Goal: Complete application form: Complete application form

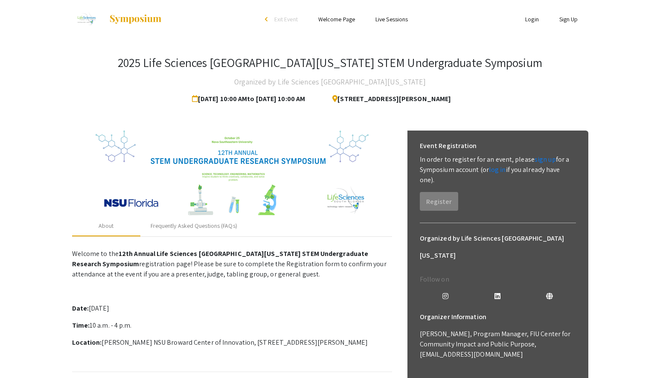
click at [620, 201] on app-registration-page-preview "2025 Life Sciences [GEOGRAPHIC_DATA][US_STATE] STEM Undergraduate Symposium Org…" at bounding box center [330, 298] width 660 height 521
click at [529, 19] on link "Login" at bounding box center [532, 19] width 14 height 8
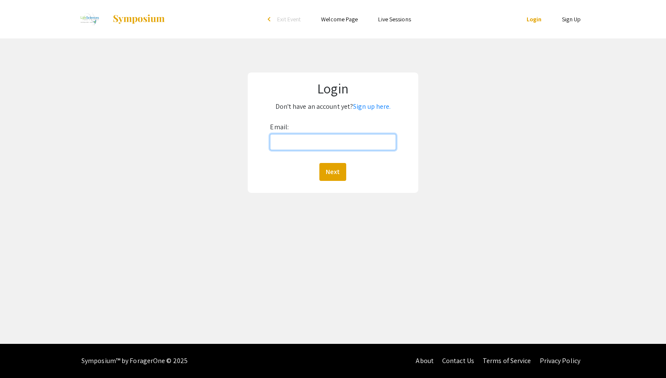
click at [329, 141] on input "Email:" at bounding box center [333, 142] width 126 height 16
type input "[EMAIL_ADDRESS][DOMAIN_NAME]"
click at [337, 174] on button "Next" at bounding box center [333, 172] width 27 height 18
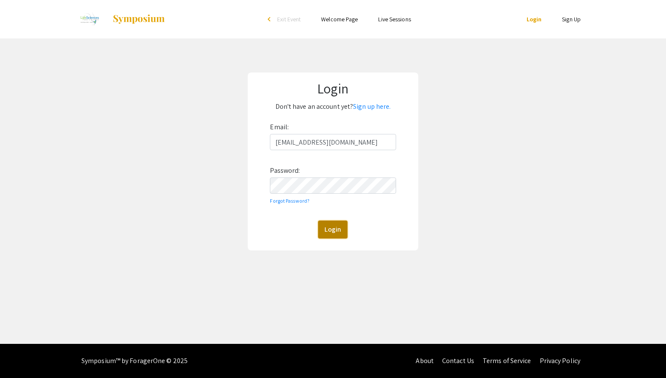
click at [335, 231] on button "Login" at bounding box center [332, 230] width 29 height 18
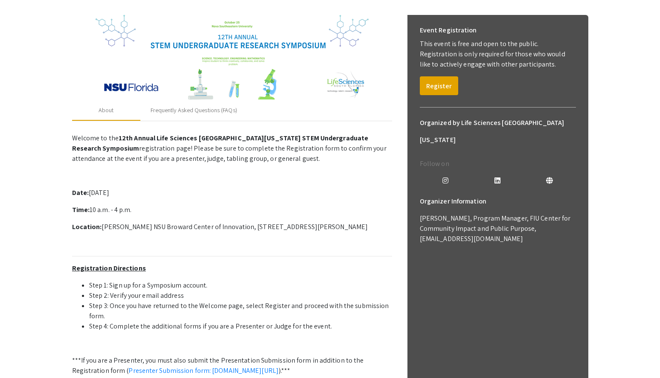
scroll to position [128, 0]
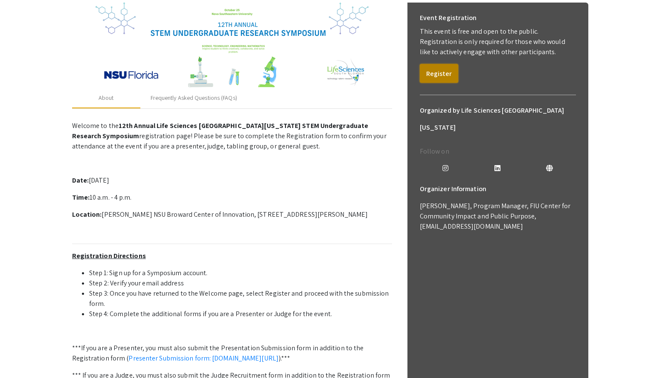
click at [442, 67] on button "Register" at bounding box center [439, 73] width 38 height 19
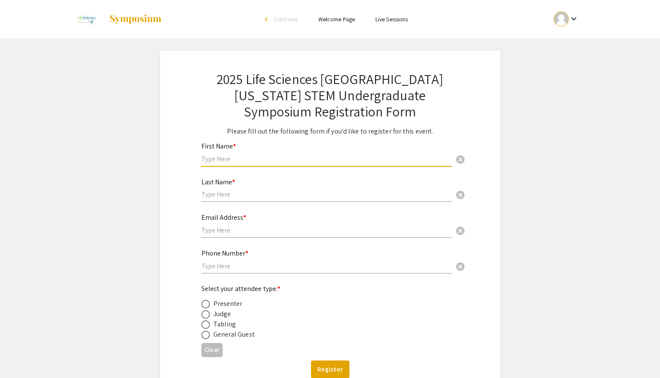
click at [244, 158] on input "text" at bounding box center [326, 158] width 250 height 9
type input "Kempuraj"
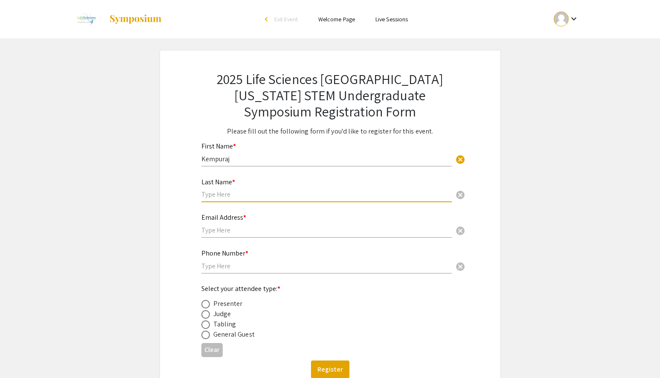
click at [255, 198] on input "text" at bounding box center [326, 194] width 250 height 9
type input "[PERSON_NAME]"
click at [271, 225] on div "Email Address * cancel" at bounding box center [326, 221] width 250 height 32
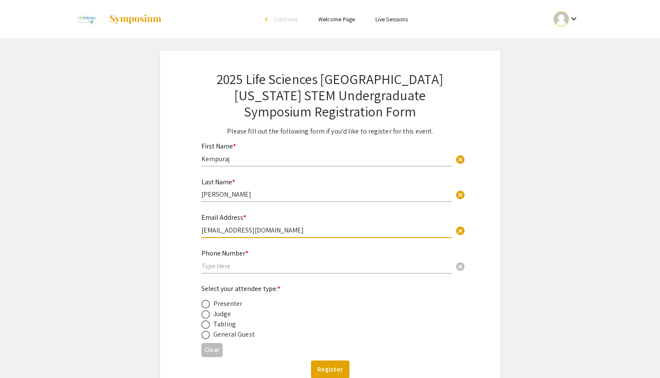
type input "[EMAIL_ADDRESS][DOMAIN_NAME]"
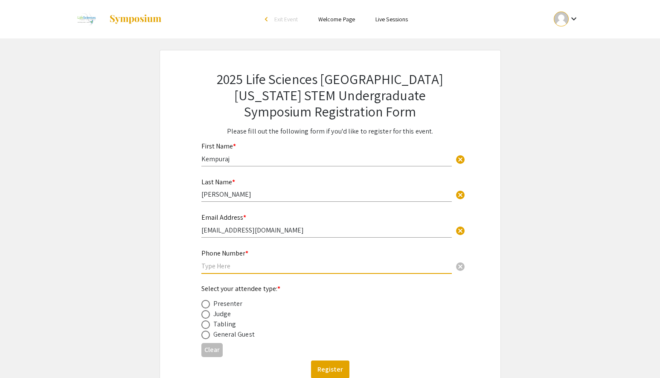
click at [264, 266] on input "text" at bounding box center [326, 266] width 250 height 9
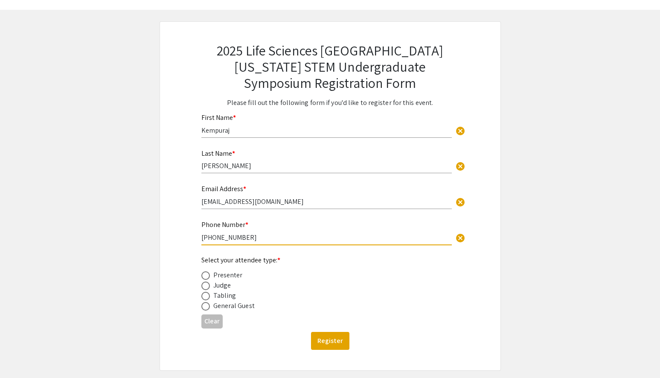
scroll to position [43, 0]
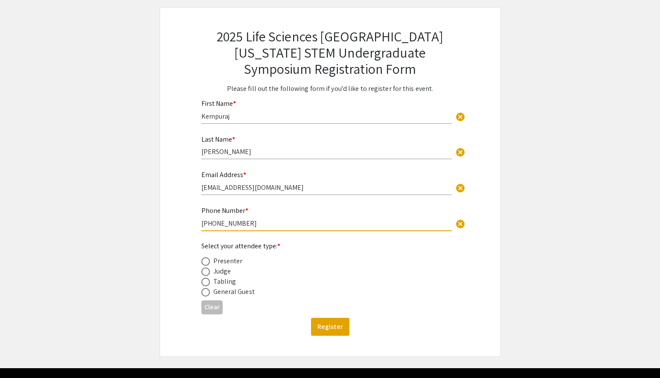
type input "[PHONE_NUMBER]"
click at [209, 272] on span at bounding box center [205, 271] width 9 height 9
click at [209, 272] on input "radio" at bounding box center [205, 271] width 9 height 9
radio input "true"
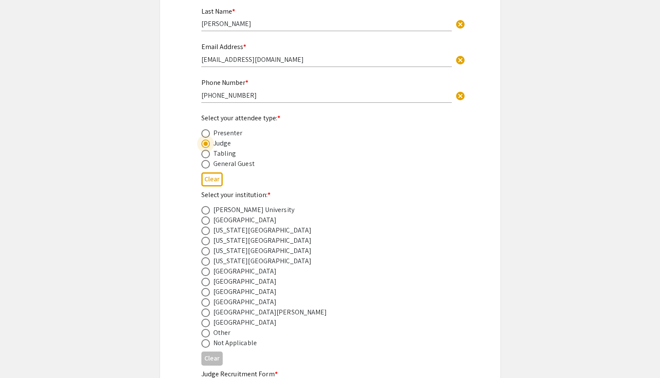
scroll to position [213, 0]
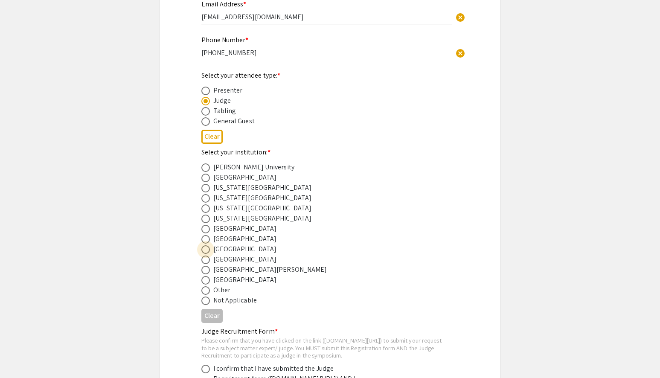
click at [203, 249] on span at bounding box center [205, 249] width 9 height 9
click at [203, 249] on input "radio" at bounding box center [205, 249] width 9 height 9
radio input "true"
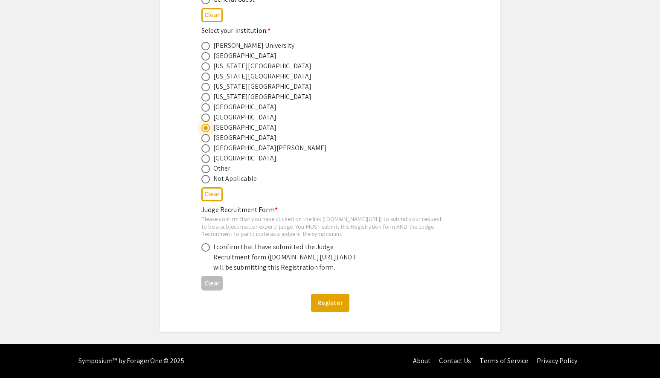
scroll to position [363, 0]
click at [209, 243] on span at bounding box center [205, 247] width 9 height 9
click at [209, 243] on input "radio" at bounding box center [205, 247] width 9 height 9
radio input "true"
click at [332, 305] on button "Register" at bounding box center [330, 303] width 38 height 18
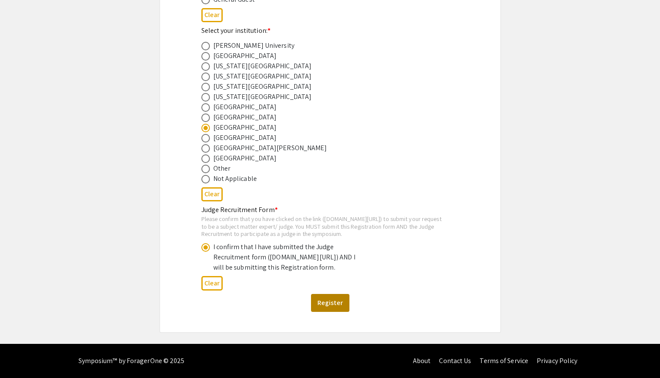
scroll to position [0, 0]
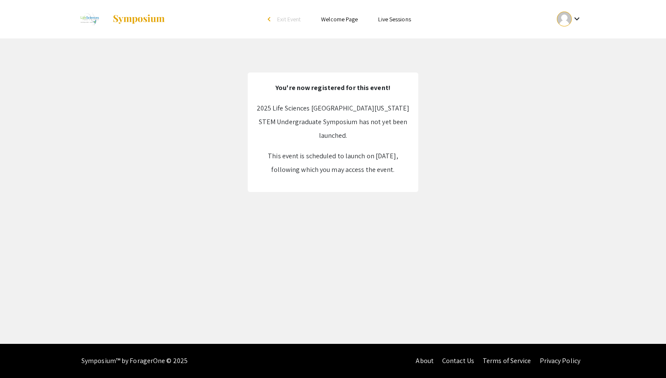
click at [316, 249] on div "Skip navigation arrow_back_ios Exit Event Welcome Page Live Sessions keyboard_a…" at bounding box center [333, 172] width 666 height 344
click at [128, 22] on img at bounding box center [138, 19] width 53 height 10
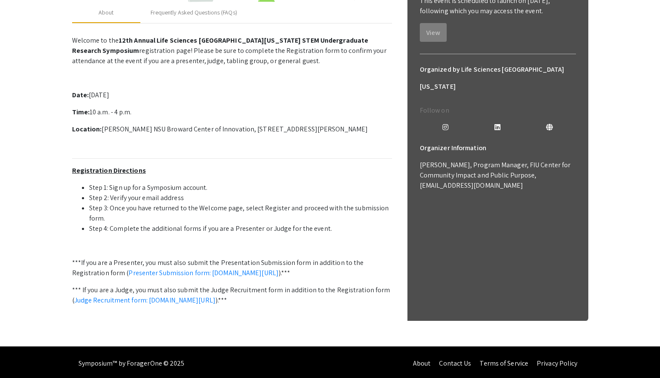
scroll to position [226, 0]
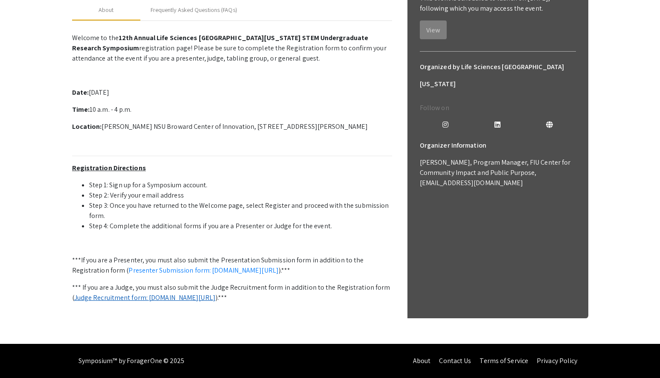
click at [110, 293] on link "Judge Recruitment form: [DOMAIN_NAME][URL]" at bounding box center [144, 297] width 141 height 9
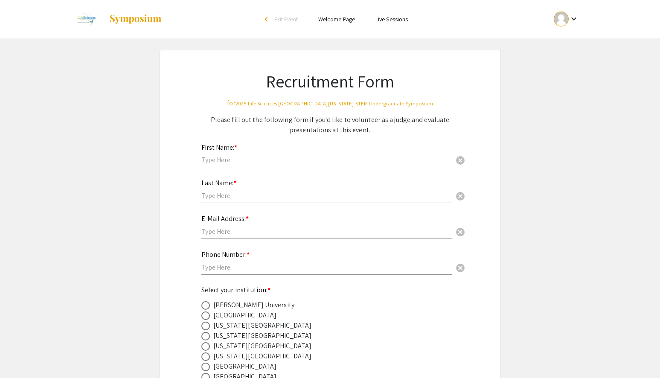
click at [245, 162] on input "text" at bounding box center [326, 159] width 250 height 9
type input "Kempuraj"
type input "[PERSON_NAME]"
type input "[EMAIL_ADDRESS][DOMAIN_NAME]"
type input "[PHONE_NUMBER]"
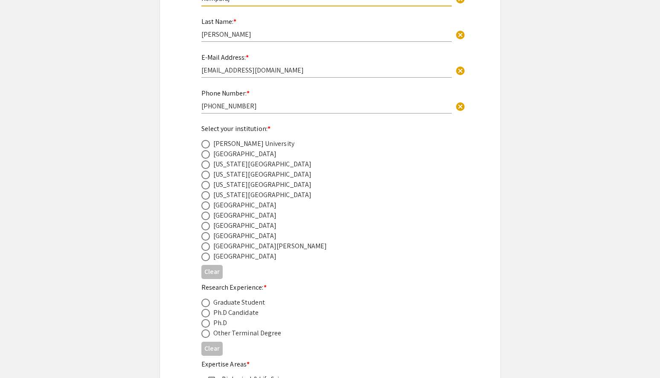
scroll to position [171, 0]
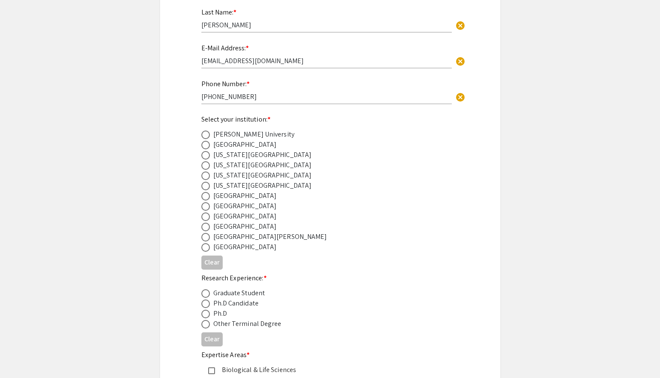
click at [207, 215] on span at bounding box center [205, 216] width 9 height 9
click at [207, 215] on input "radio" at bounding box center [205, 216] width 9 height 9
radio input "true"
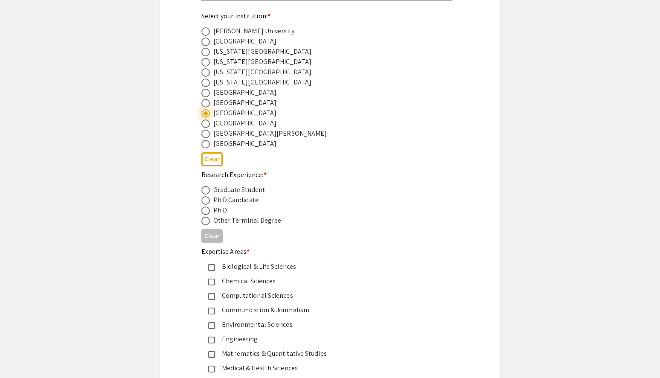
scroll to position [299, 0]
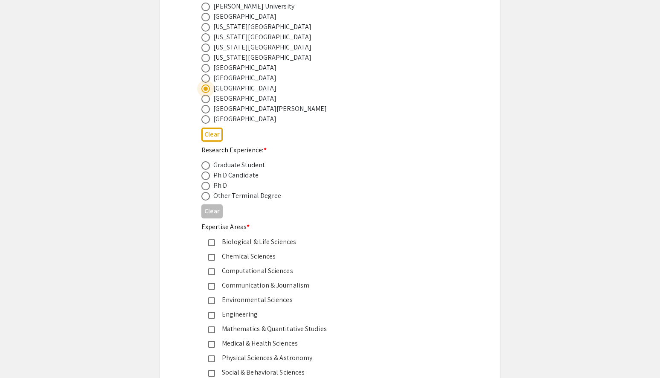
click at [204, 187] on span at bounding box center [205, 186] width 9 height 9
click at [204, 187] on input "radio" at bounding box center [205, 186] width 9 height 9
radio input "true"
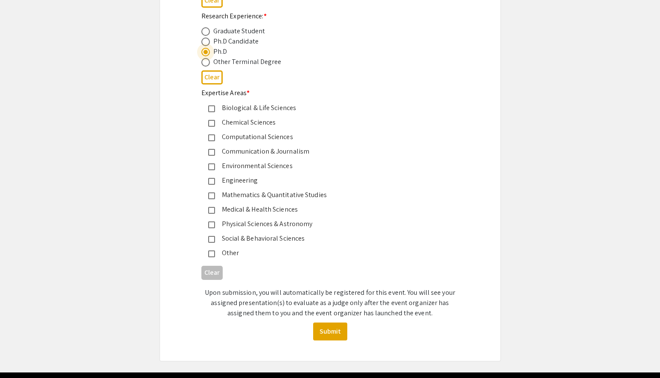
scroll to position [419, 0]
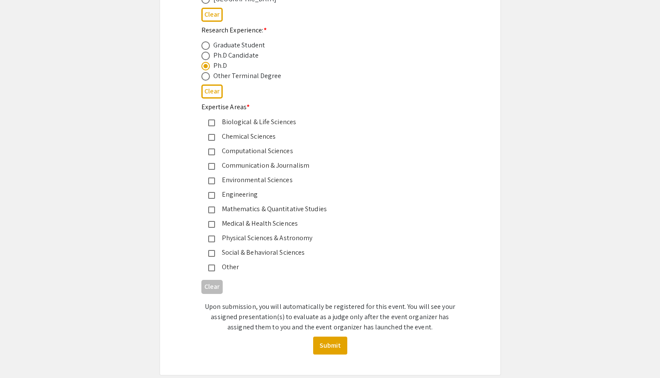
click at [210, 226] on mat-pseudo-checkbox at bounding box center [211, 224] width 7 height 7
click at [212, 122] on mat-pseudo-checkbox at bounding box center [211, 122] width 7 height 7
click at [209, 122] on mat-pseudo-checkbox at bounding box center [211, 122] width 7 height 7
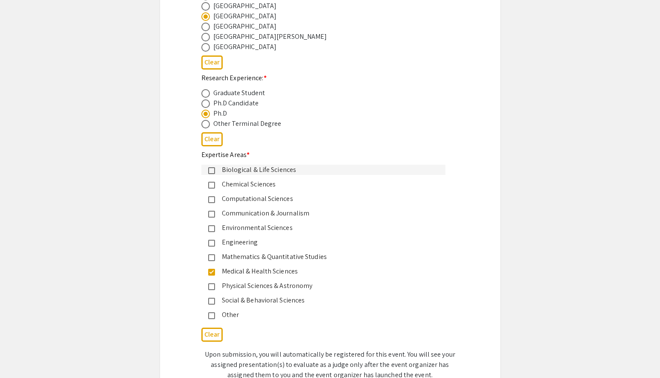
scroll to position [461, 0]
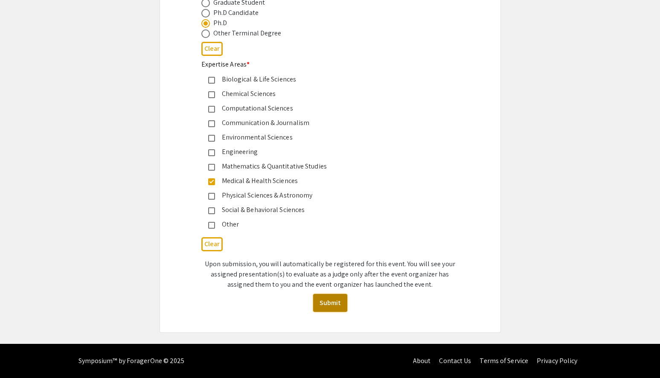
click at [334, 303] on button "Submit" at bounding box center [330, 303] width 34 height 18
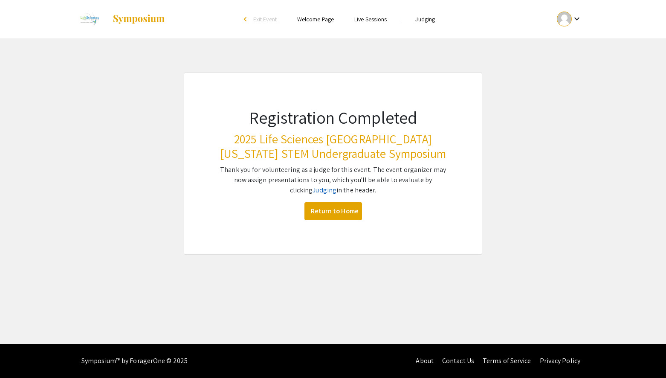
click at [318, 192] on link "Judging" at bounding box center [325, 190] width 24 height 9
click at [340, 212] on link "Return to Home" at bounding box center [334, 211] width 58 height 18
